Goal: Use online tool/utility: Utilize a website feature to perform a specific function

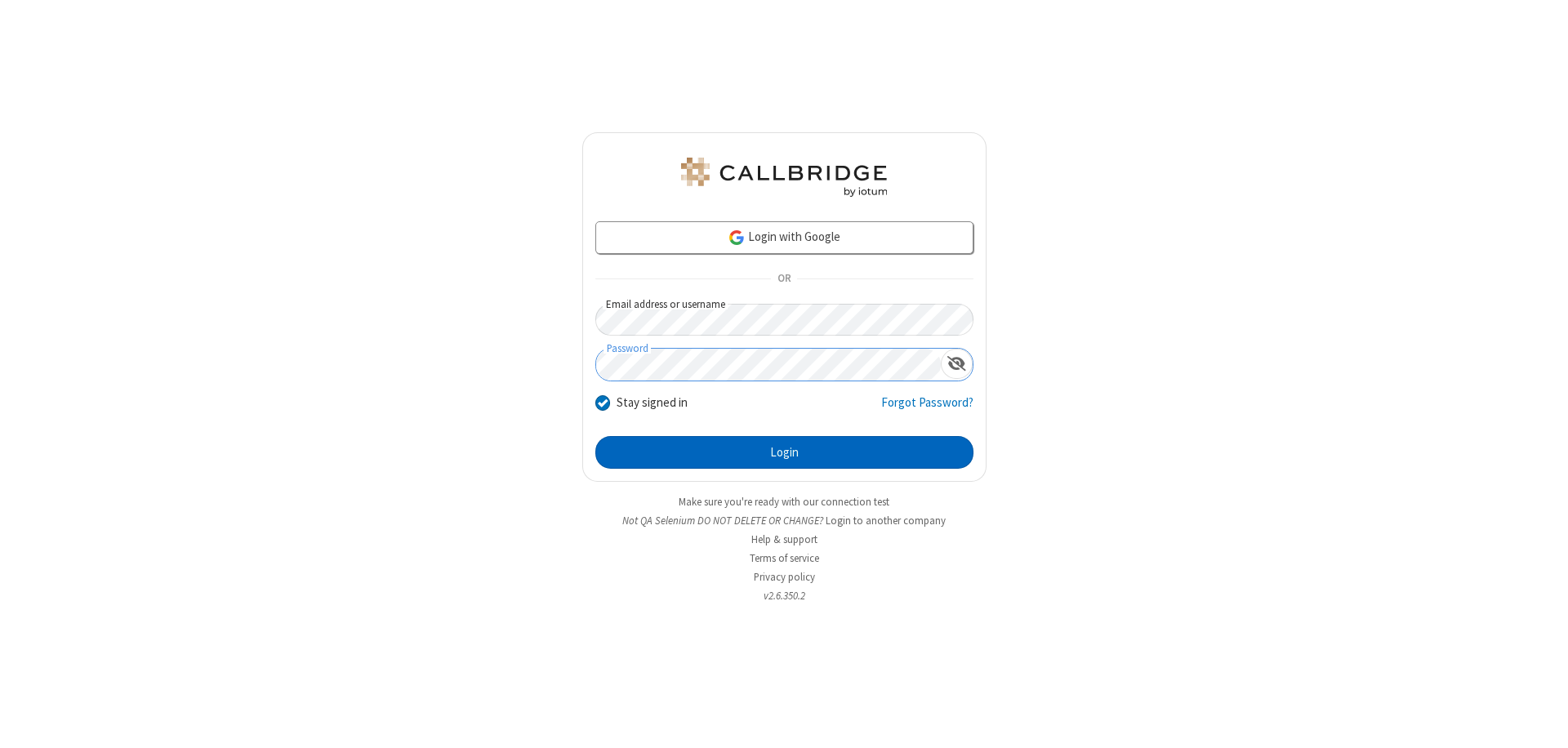
click at [784, 453] on button "Login" at bounding box center [785, 453] width 378 height 33
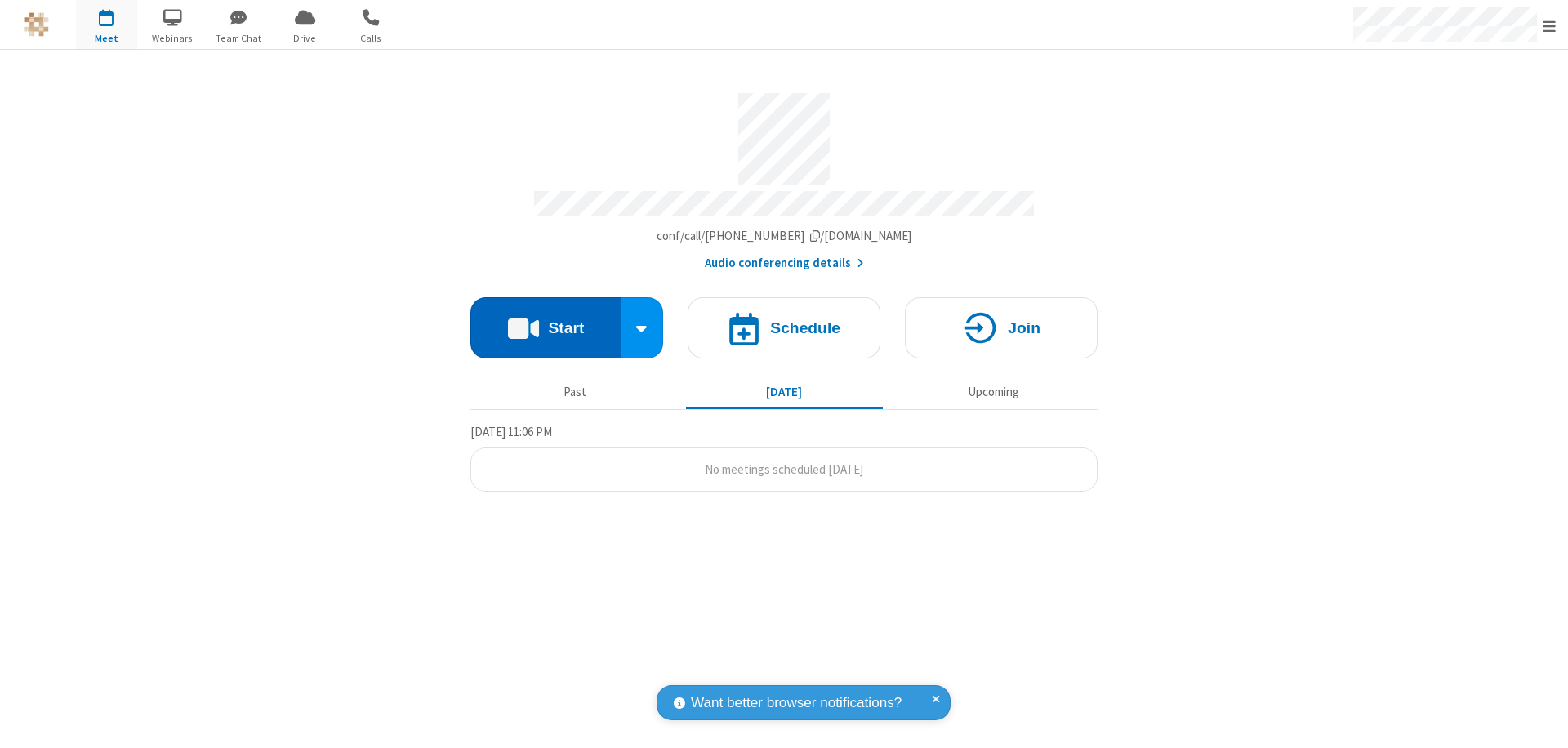
click at [545, 320] on button "Start" at bounding box center [545, 328] width 151 height 61
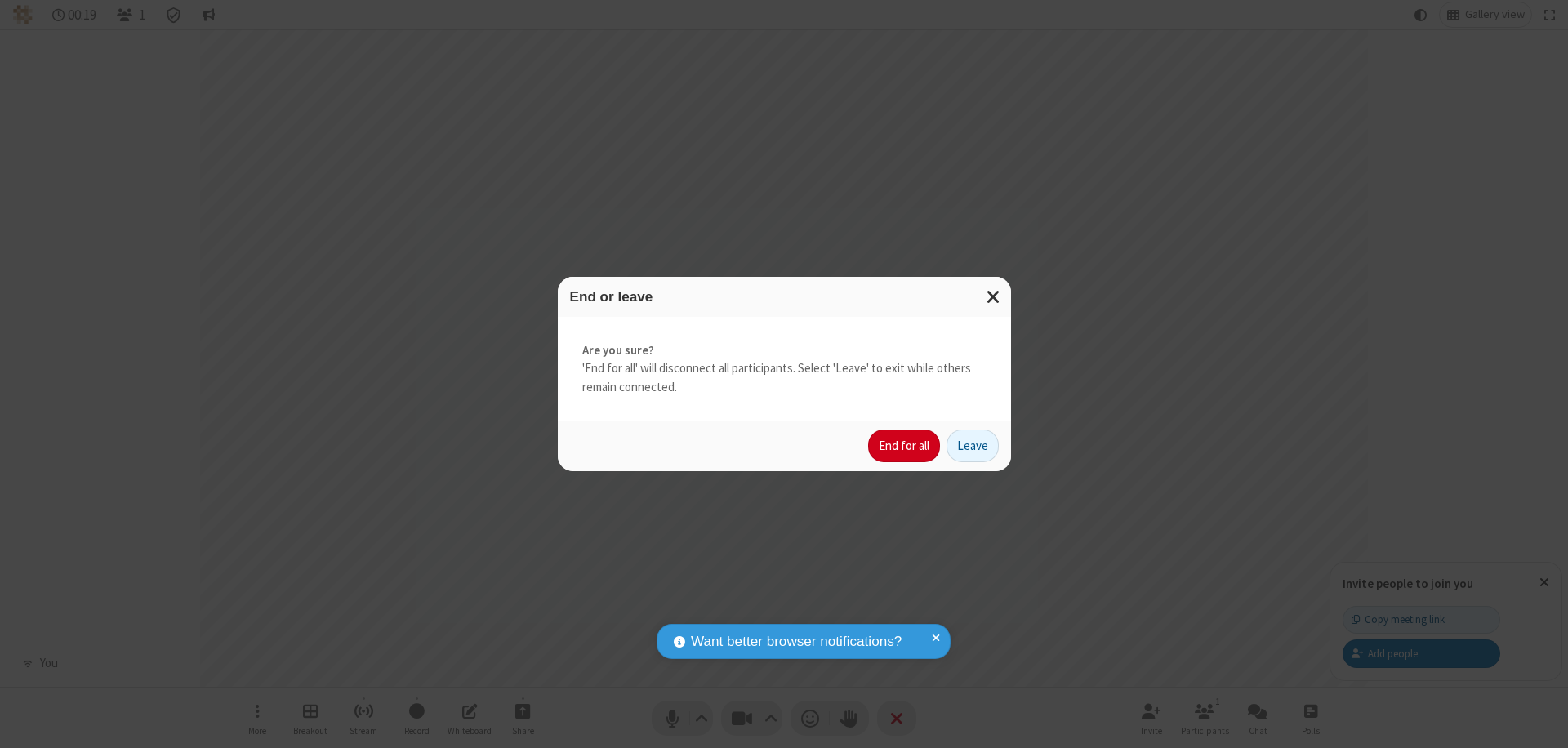
click at [905, 446] on button "End for all" at bounding box center [904, 446] width 72 height 33
